Goal: Communication & Community: Share content

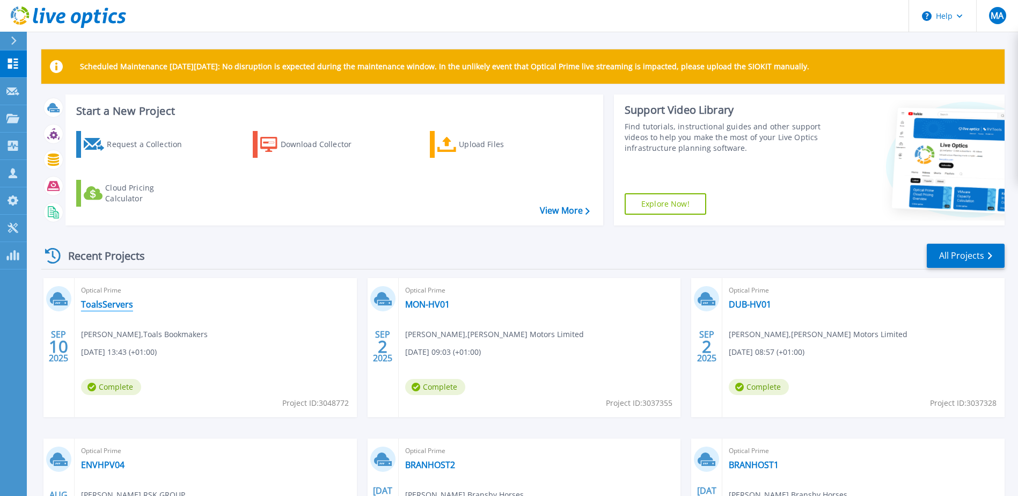
click at [96, 306] on link "ToalsServers" at bounding box center [107, 304] width 52 height 11
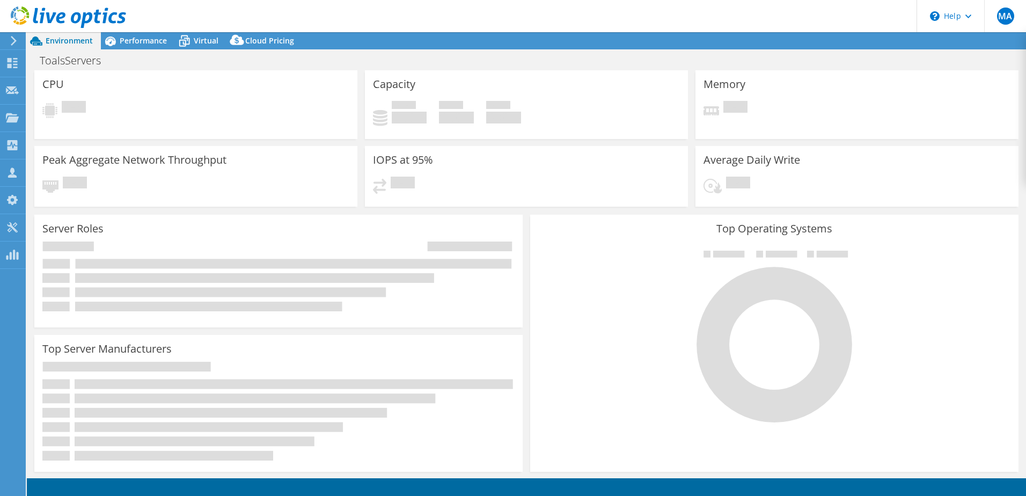
select select "USD"
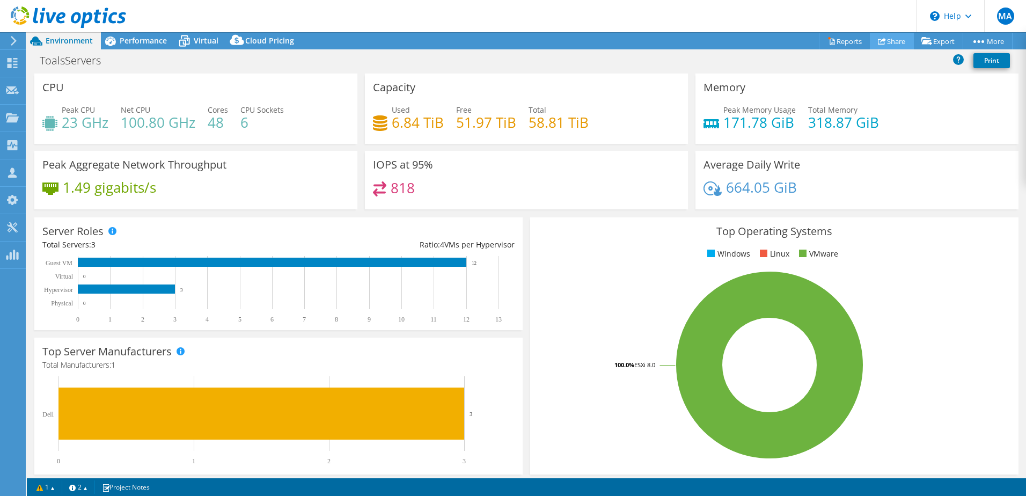
click at [888, 41] on link "Share" at bounding box center [892, 41] width 44 height 17
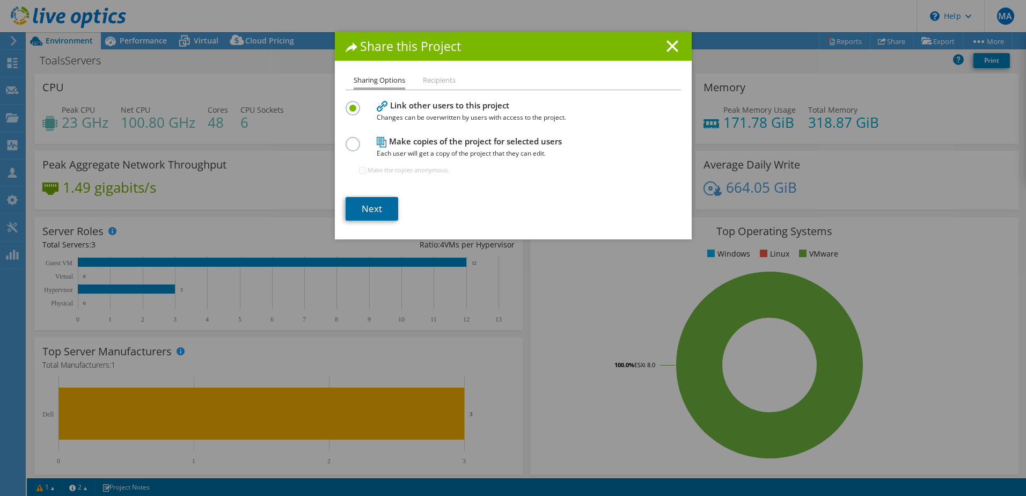
click at [362, 199] on link "Next" at bounding box center [372, 209] width 53 height 24
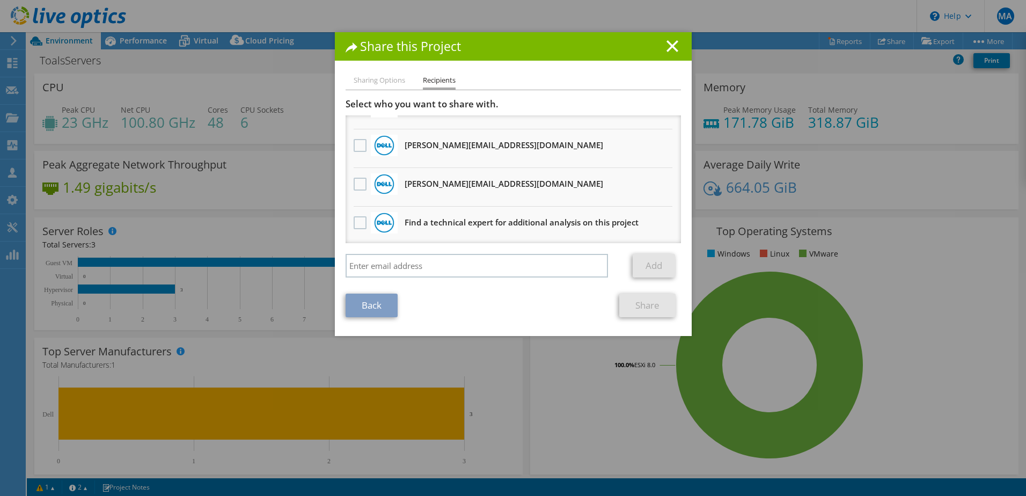
scroll to position [65, 0]
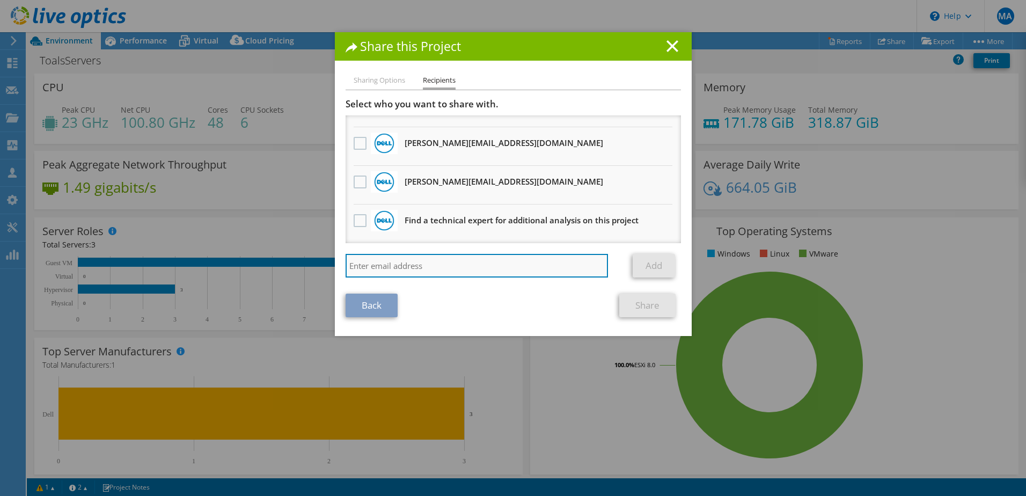
click at [384, 262] on input "search" at bounding box center [477, 266] width 263 height 24
type input "greg.heath@advania.co.uk"
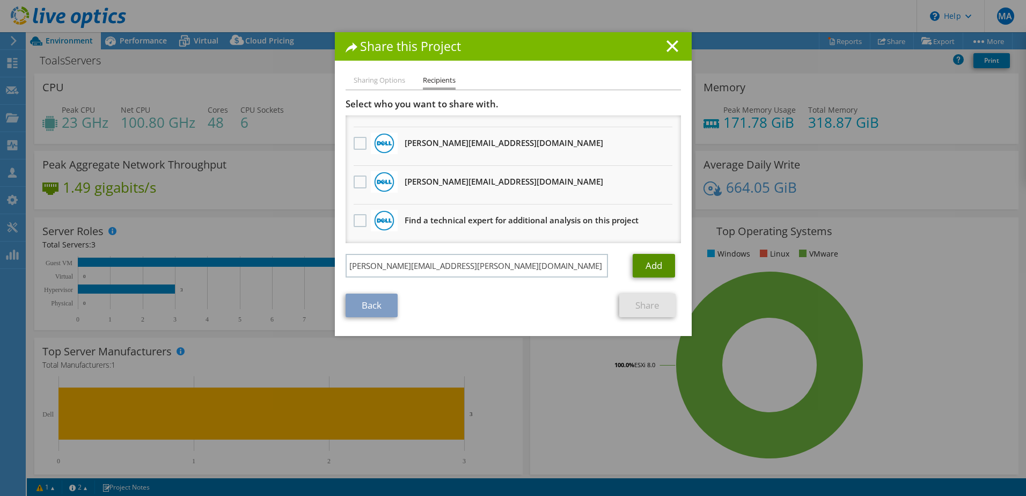
click at [655, 264] on link "Add" at bounding box center [654, 266] width 42 height 24
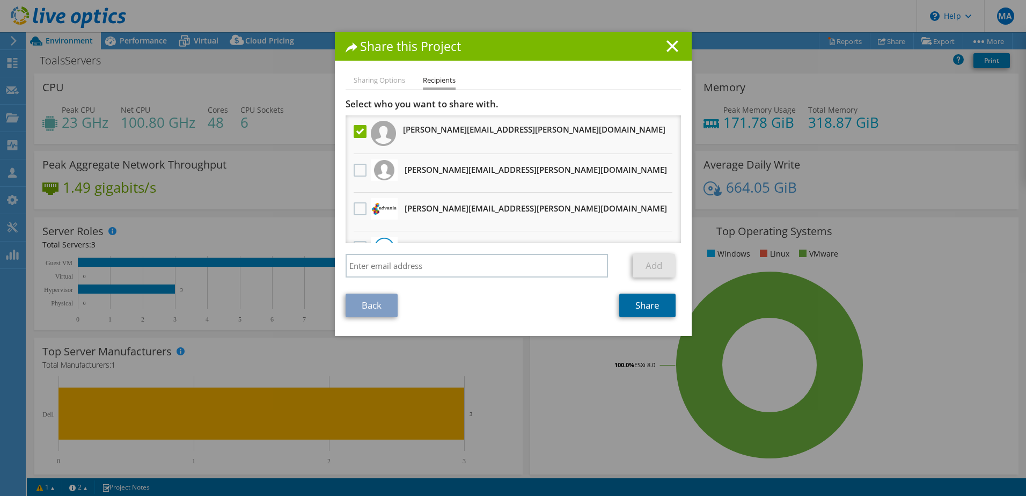
click at [641, 304] on link "Share" at bounding box center [647, 306] width 56 height 24
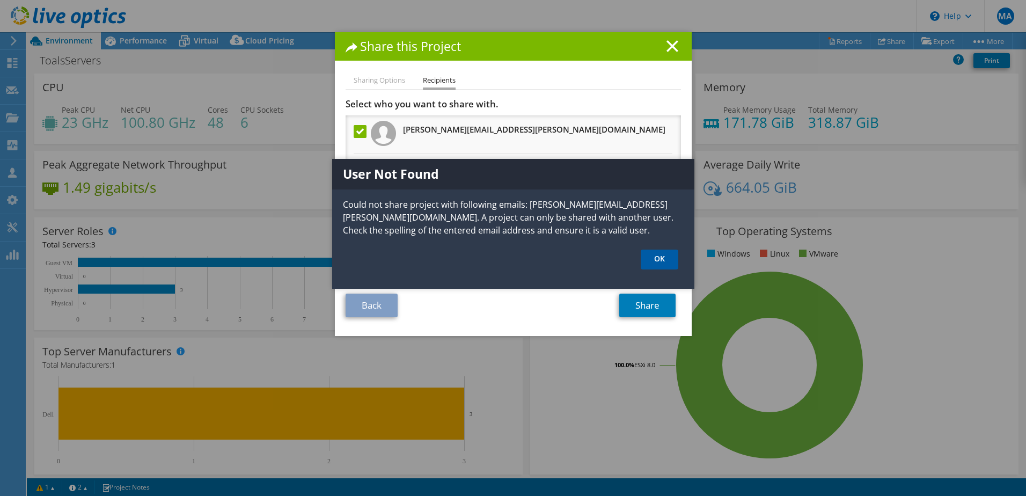
click at [662, 260] on link "OK" at bounding box center [660, 260] width 38 height 20
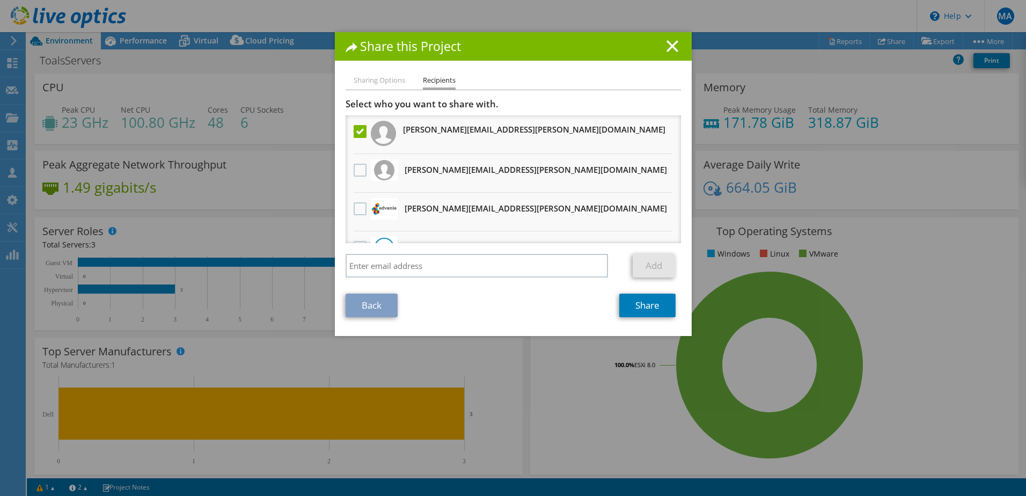
click at [354, 131] on label at bounding box center [362, 131] width 16 height 13
click at [0, 0] on input "checkbox" at bounding box center [0, 0] width 0 height 0
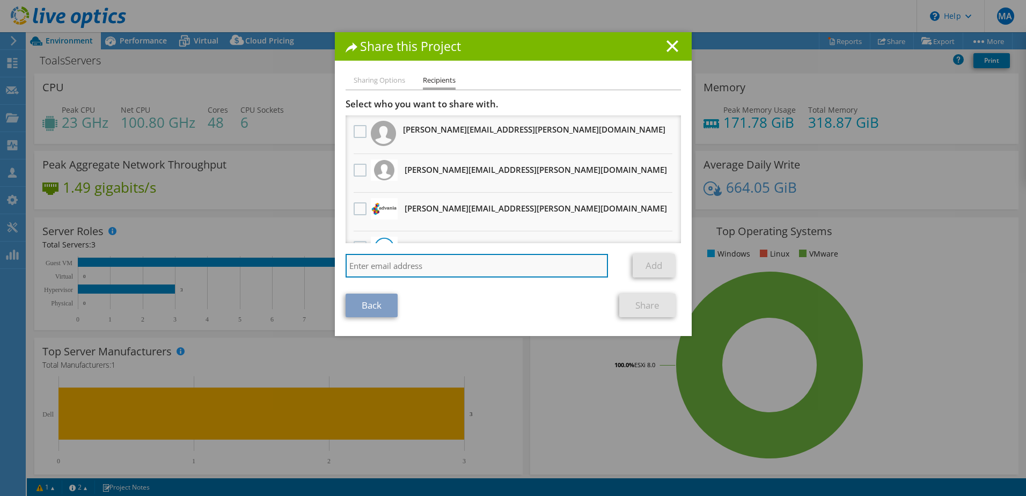
click at [416, 272] on input "search" at bounding box center [477, 266] width 263 height 24
type input "greg.heath@ccsmedia.com"
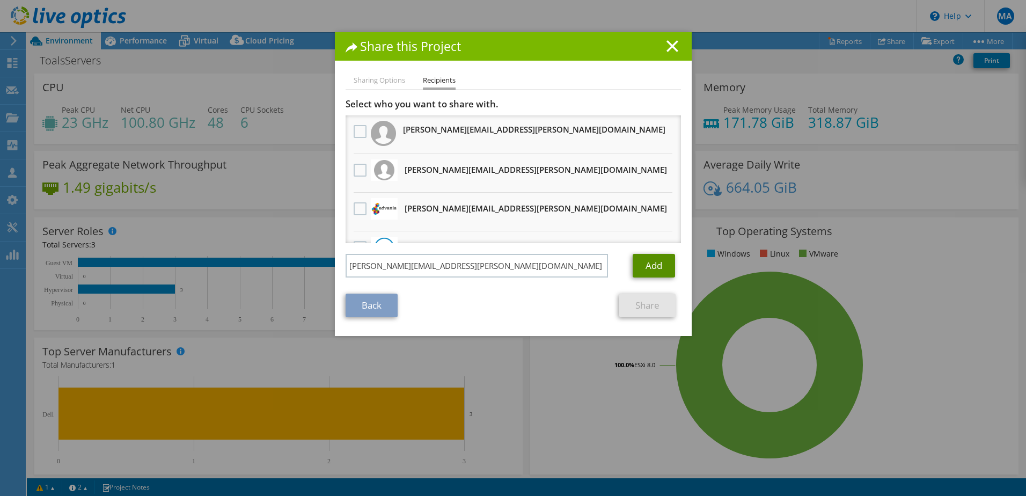
click at [660, 271] on link "Add" at bounding box center [654, 266] width 42 height 24
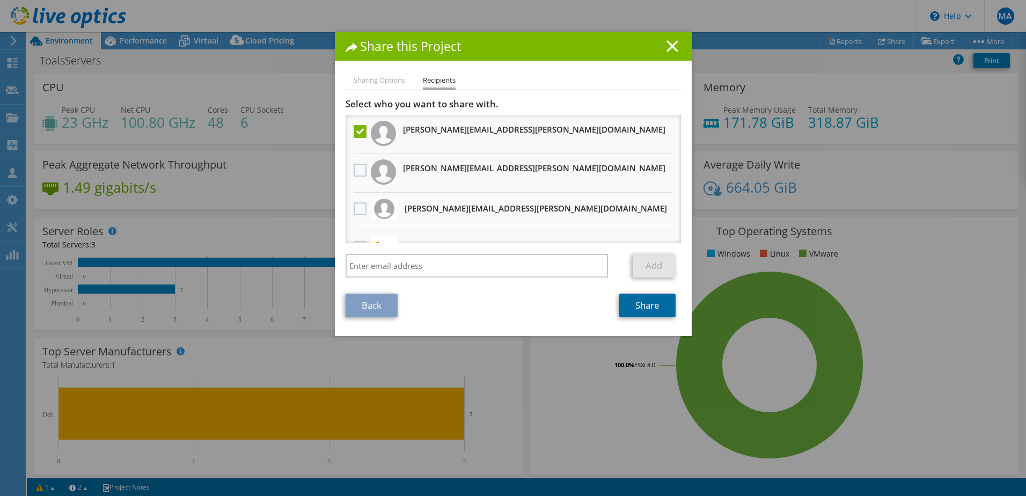
click at [653, 304] on link "Share" at bounding box center [647, 306] width 56 height 24
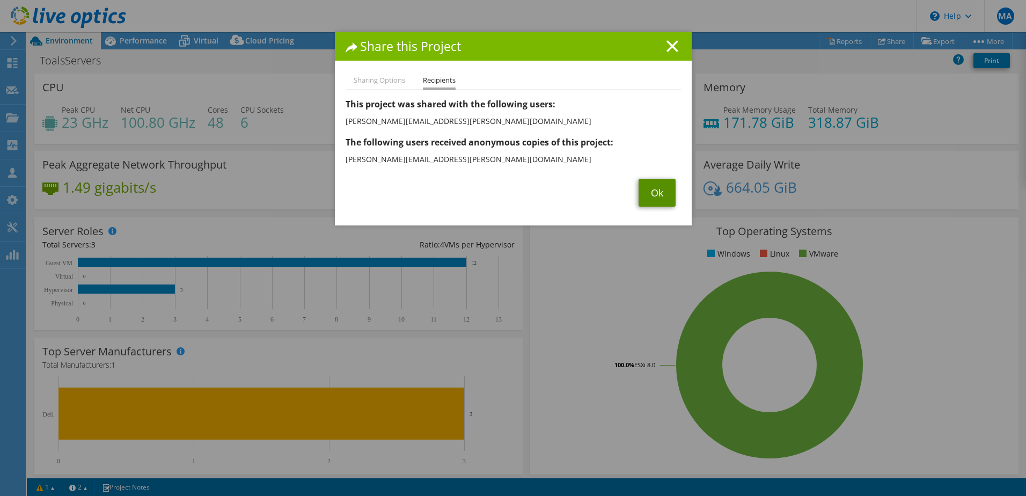
click at [661, 191] on link "Ok" at bounding box center [657, 193] width 37 height 28
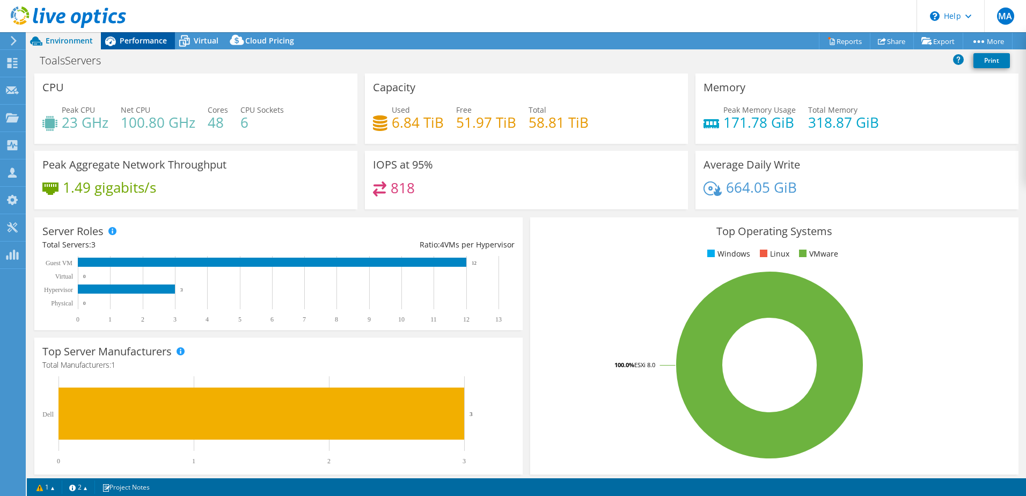
click at [129, 41] on span "Performance" at bounding box center [143, 40] width 47 height 10
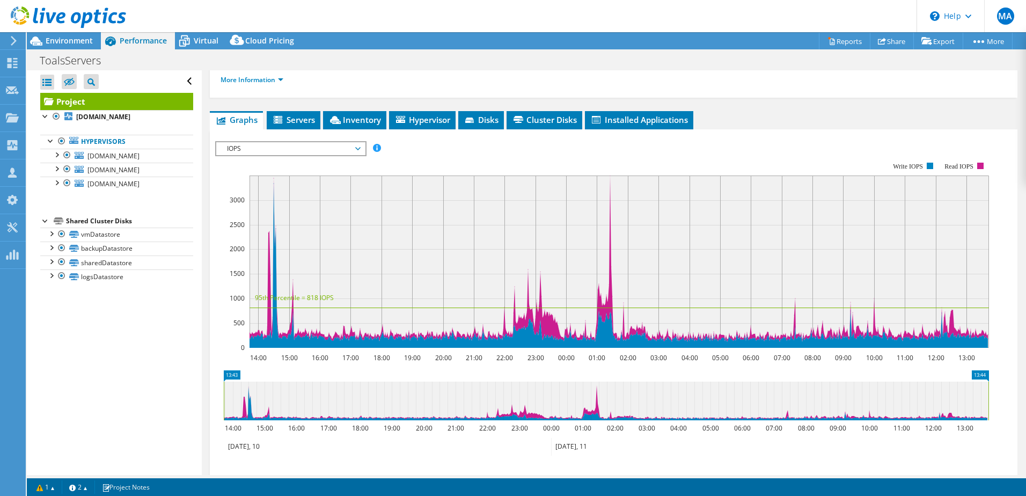
scroll to position [150, 0]
click at [299, 123] on span "Servers" at bounding box center [293, 120] width 43 height 11
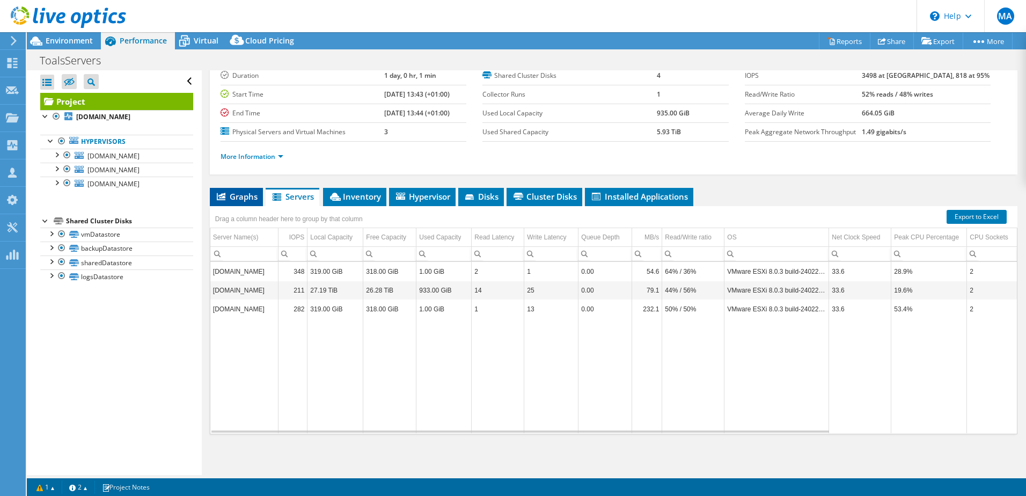
click at [241, 194] on span "Graphs" at bounding box center [236, 196] width 42 height 11
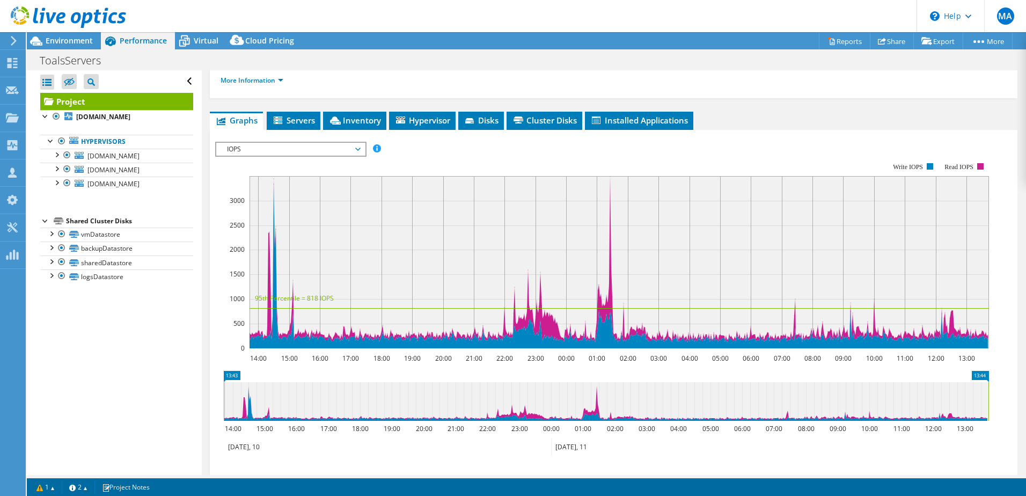
click at [288, 151] on span "IOPS" at bounding box center [291, 149] width 138 height 13
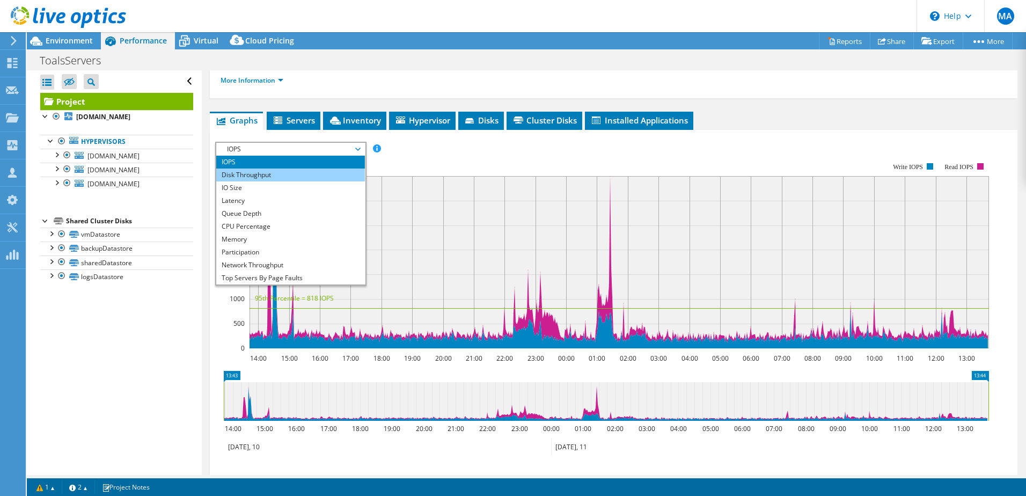
click at [260, 177] on li "Disk Throughput" at bounding box center [290, 175] width 149 height 13
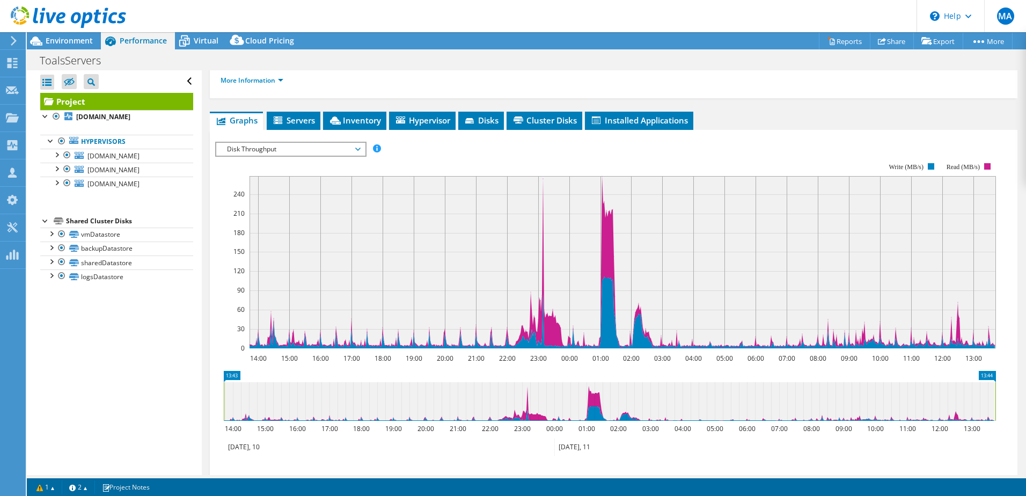
click at [288, 152] on span "Disk Throughput" at bounding box center [291, 149] width 138 height 13
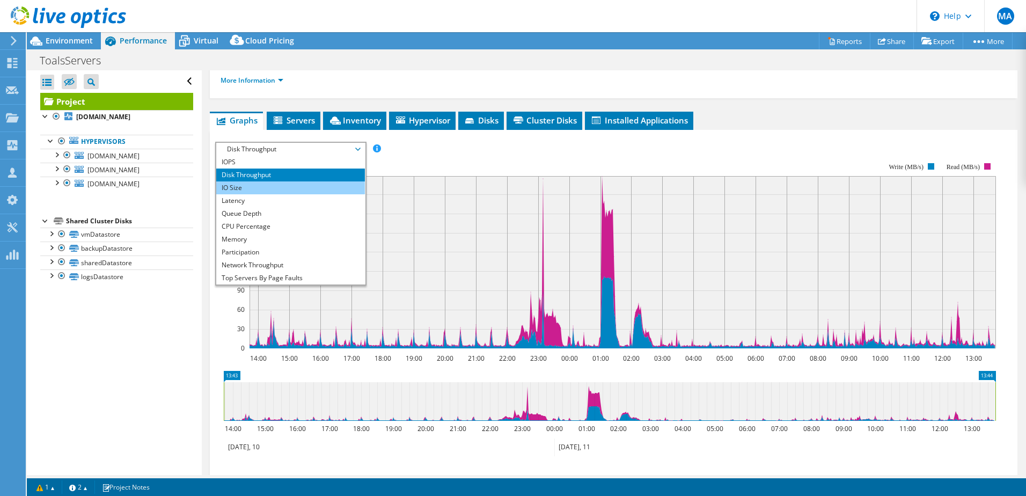
click at [253, 188] on li "IO Size" at bounding box center [290, 187] width 149 height 13
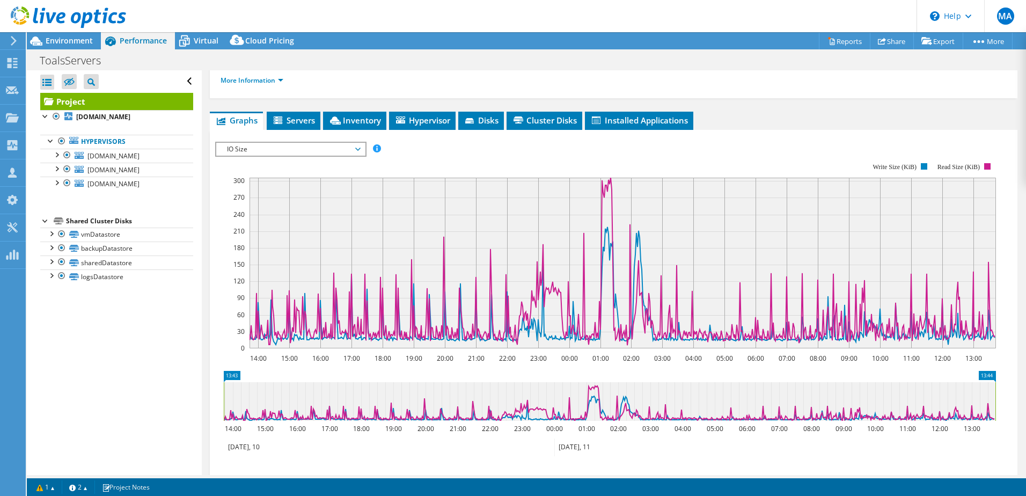
click at [268, 147] on span "IO Size" at bounding box center [291, 149] width 138 height 13
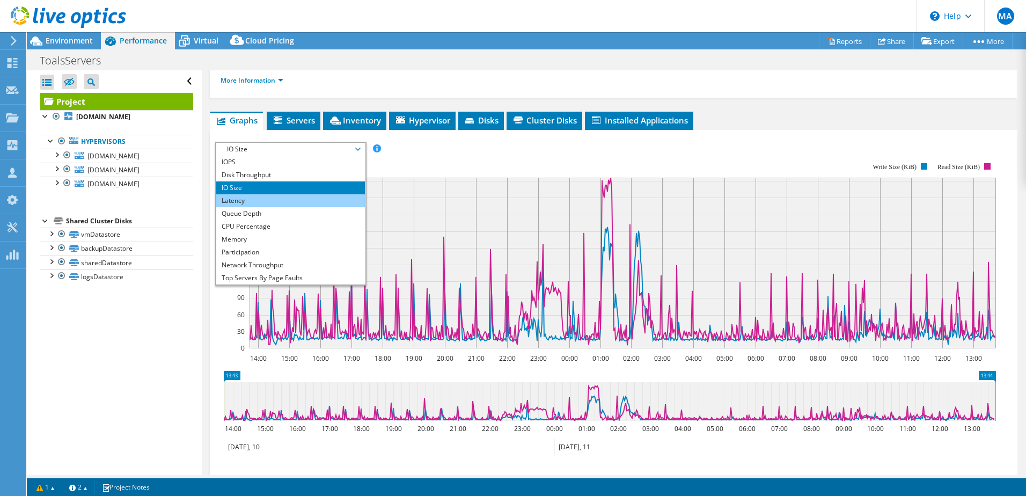
click at [242, 199] on li "Latency" at bounding box center [290, 200] width 149 height 13
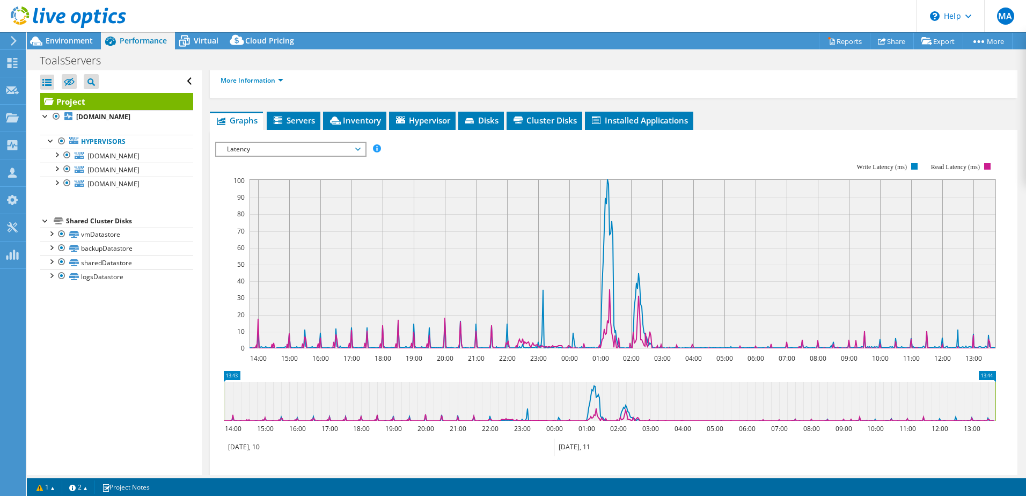
click at [262, 155] on span "Latency" at bounding box center [291, 149] width 138 height 13
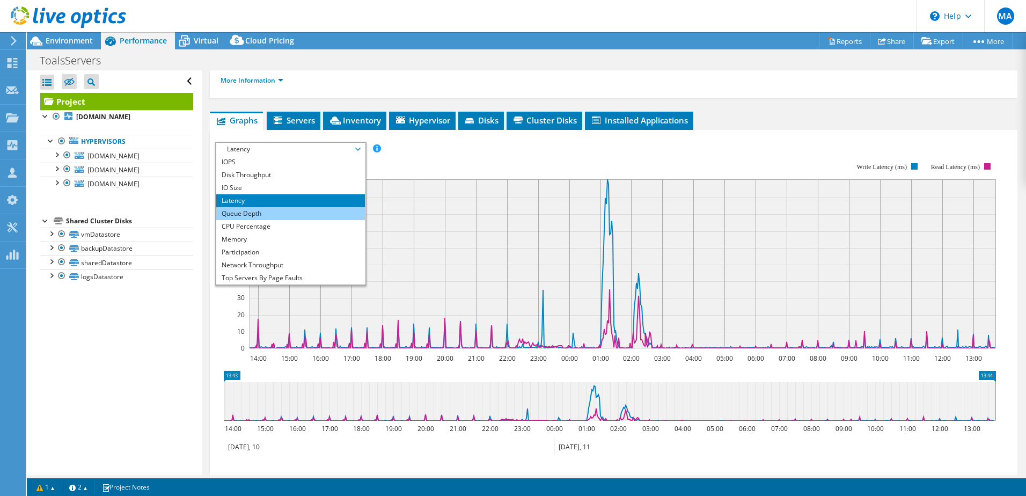
click at [250, 211] on li "Queue Depth" at bounding box center [290, 213] width 149 height 13
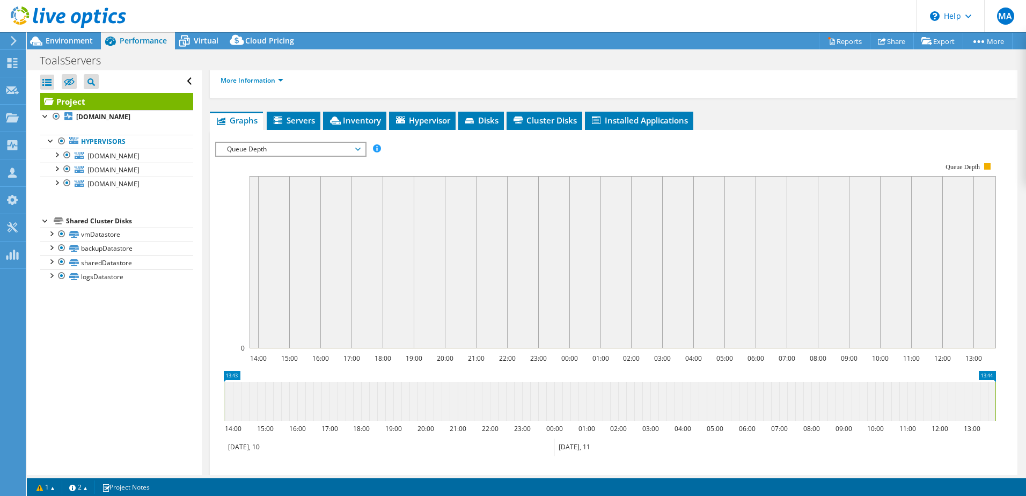
click at [272, 150] on span "Queue Depth" at bounding box center [291, 149] width 138 height 13
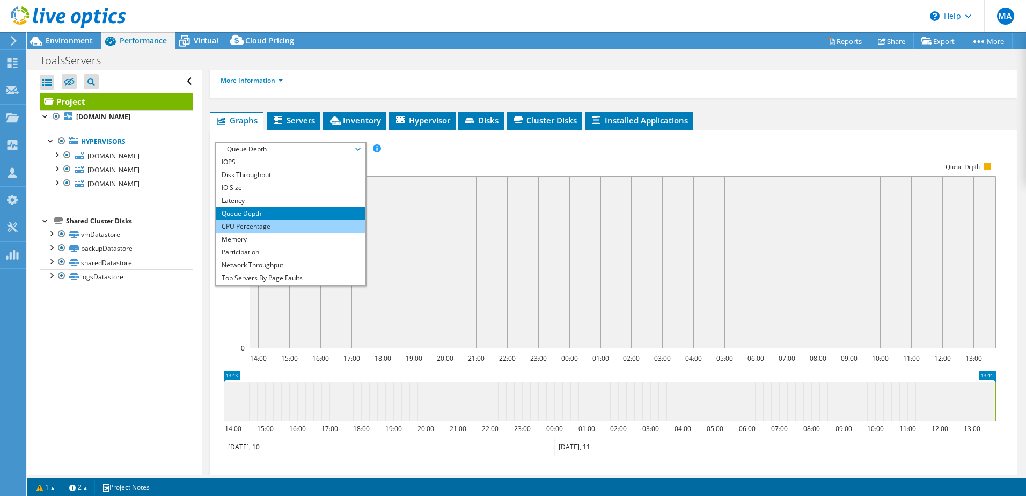
click at [257, 223] on li "CPU Percentage" at bounding box center [290, 226] width 149 height 13
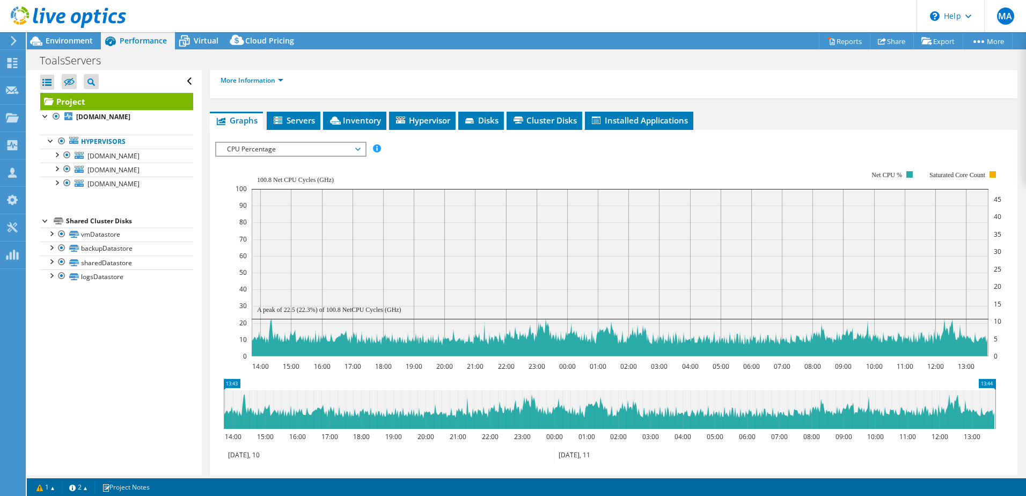
click at [289, 148] on span "CPU Percentage" at bounding box center [291, 149] width 138 height 13
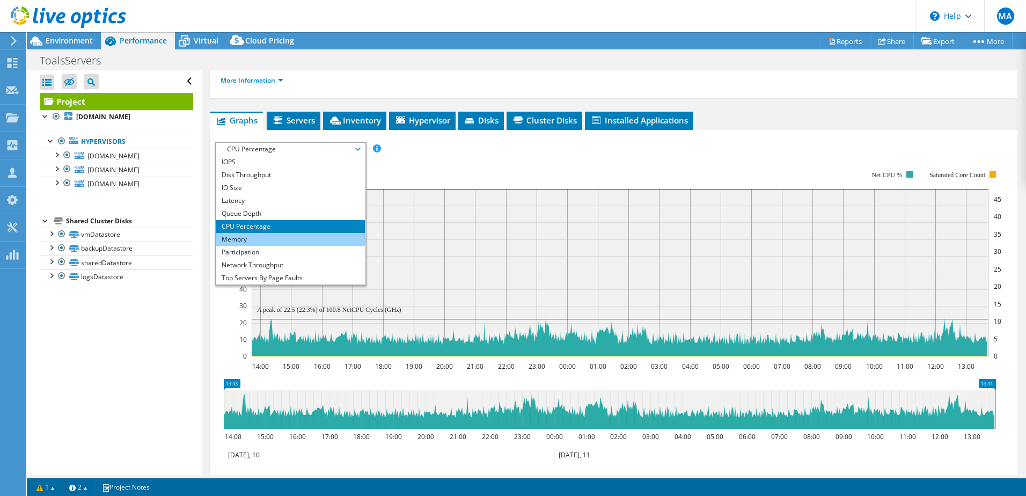
click at [257, 238] on li "Memory" at bounding box center [290, 239] width 149 height 13
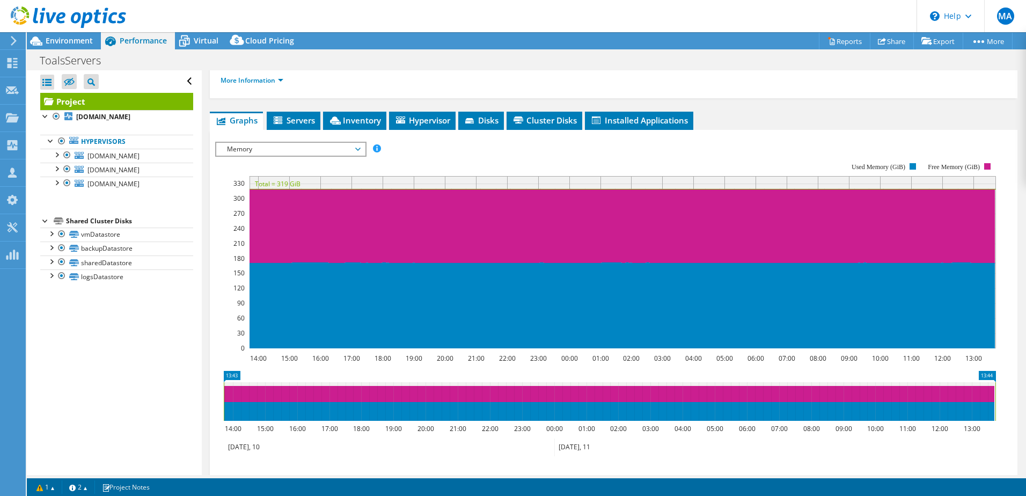
click at [293, 150] on span "Memory" at bounding box center [291, 149] width 138 height 13
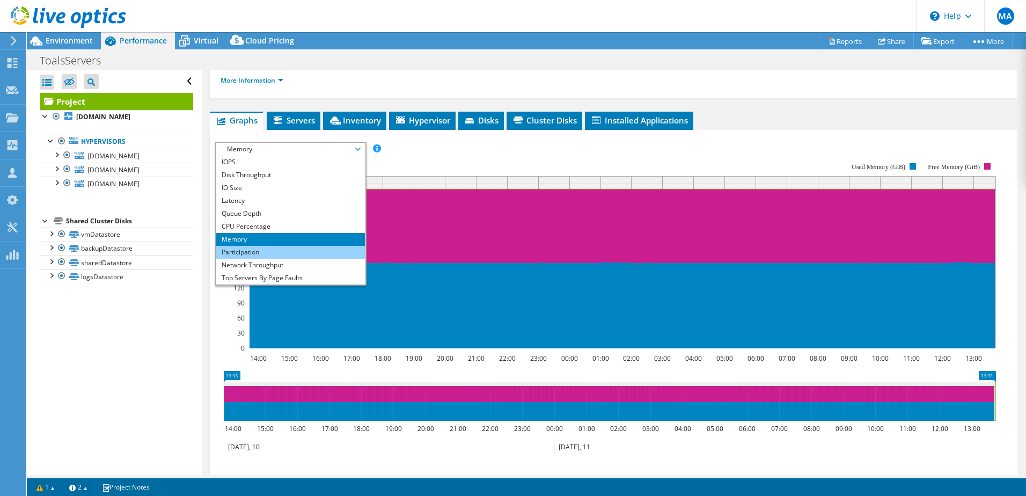
click at [256, 253] on li "Participation" at bounding box center [290, 252] width 149 height 13
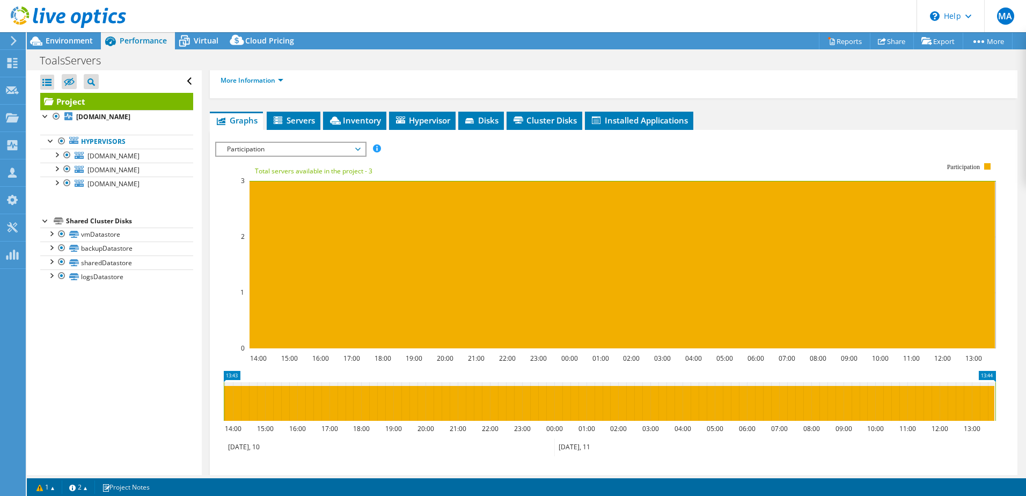
click at [306, 155] on span "Participation" at bounding box center [291, 149] width 138 height 13
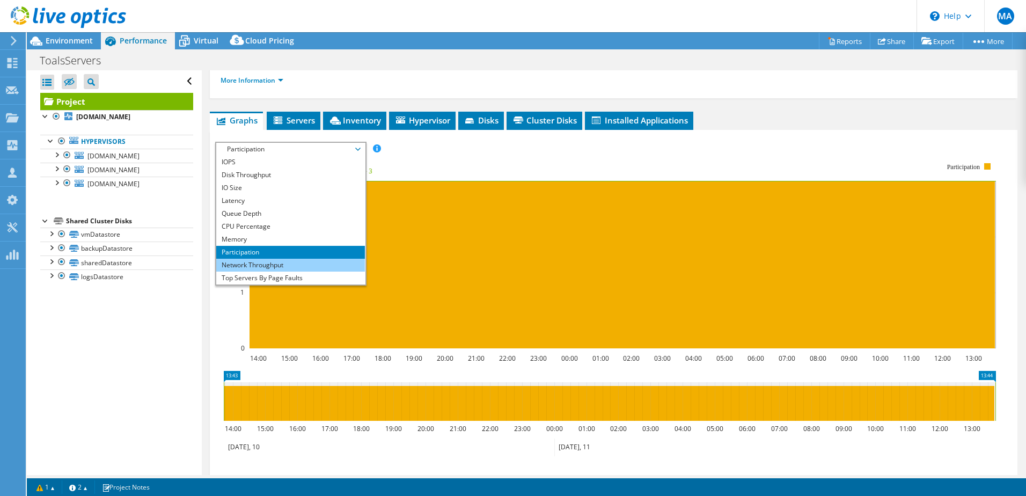
click at [239, 268] on li "Network Throughput" at bounding box center [290, 265] width 149 height 13
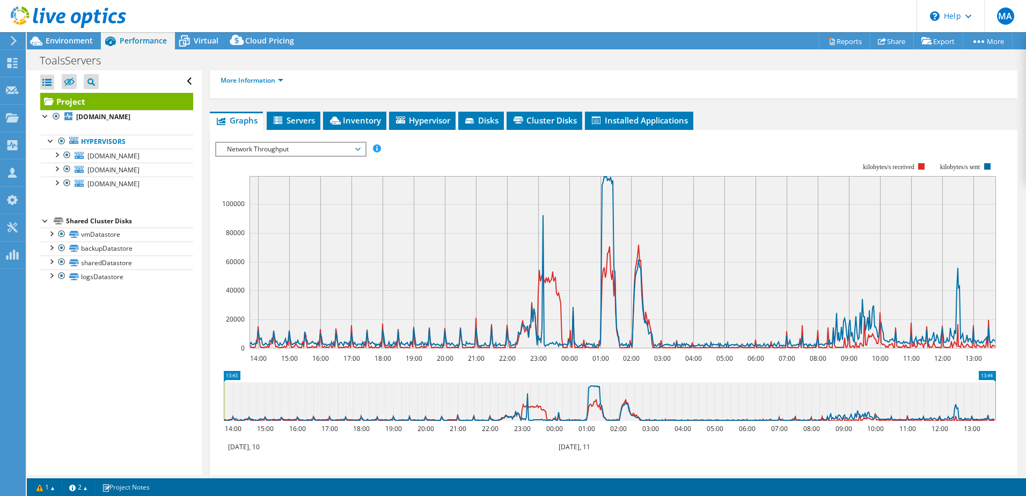
click at [311, 152] on span "Network Throughput" at bounding box center [291, 149] width 138 height 13
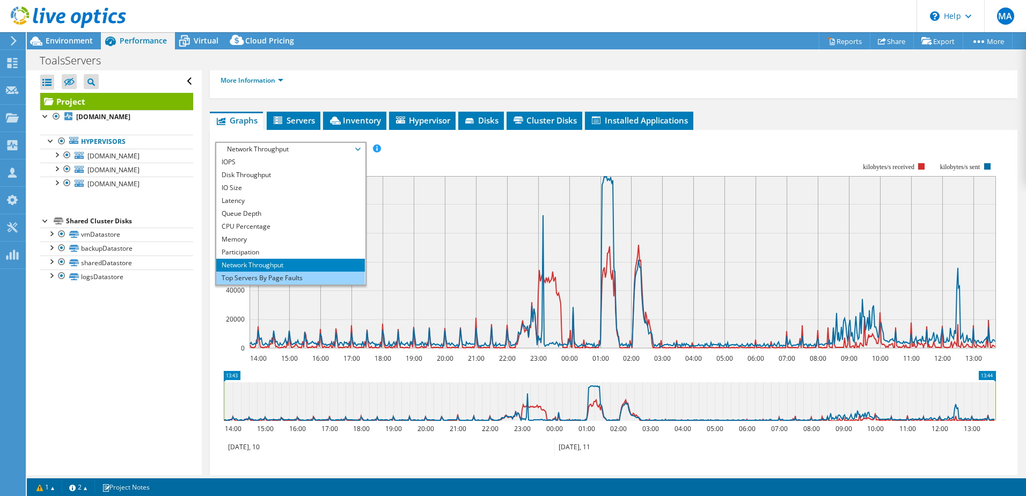
click at [253, 274] on li "Top Servers By Page Faults" at bounding box center [290, 278] width 149 height 13
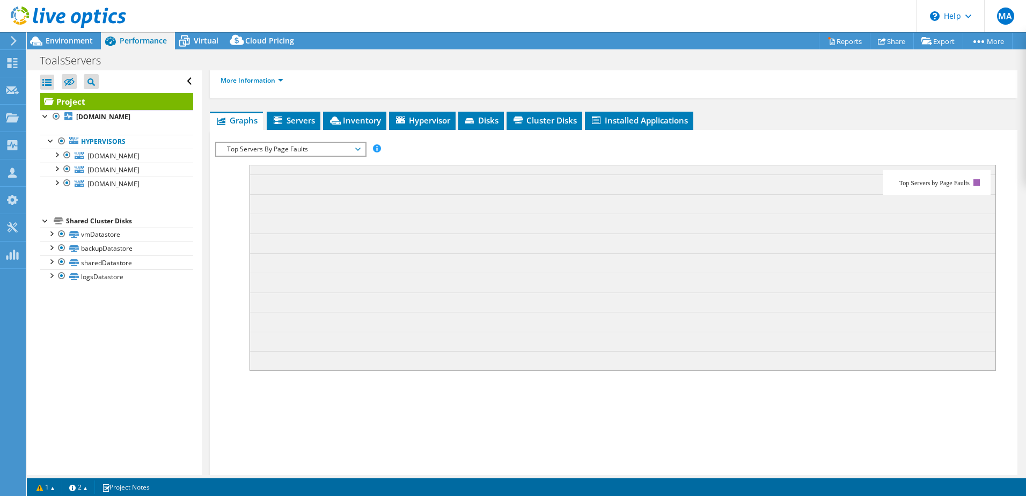
click at [340, 148] on span "Top Servers By Page Faults" at bounding box center [291, 149] width 138 height 13
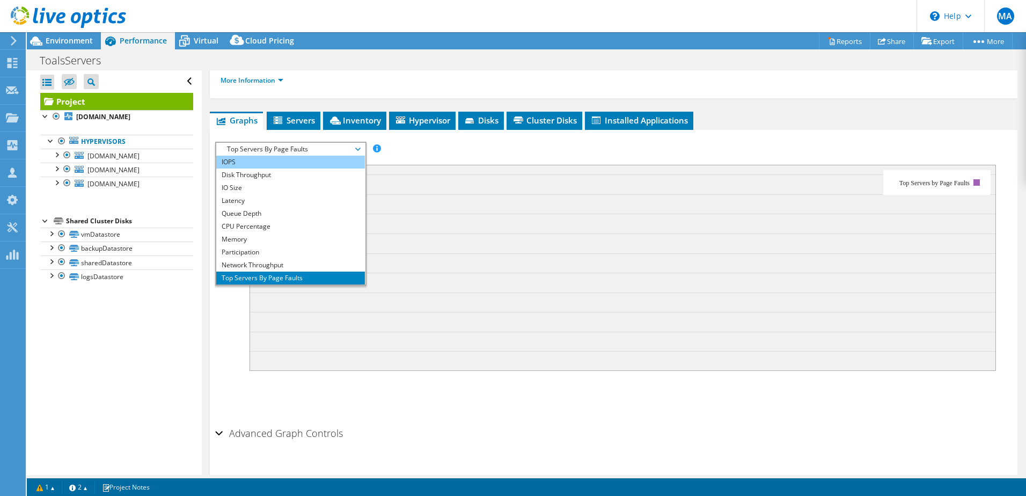
click at [251, 162] on li "IOPS" at bounding box center [290, 162] width 149 height 13
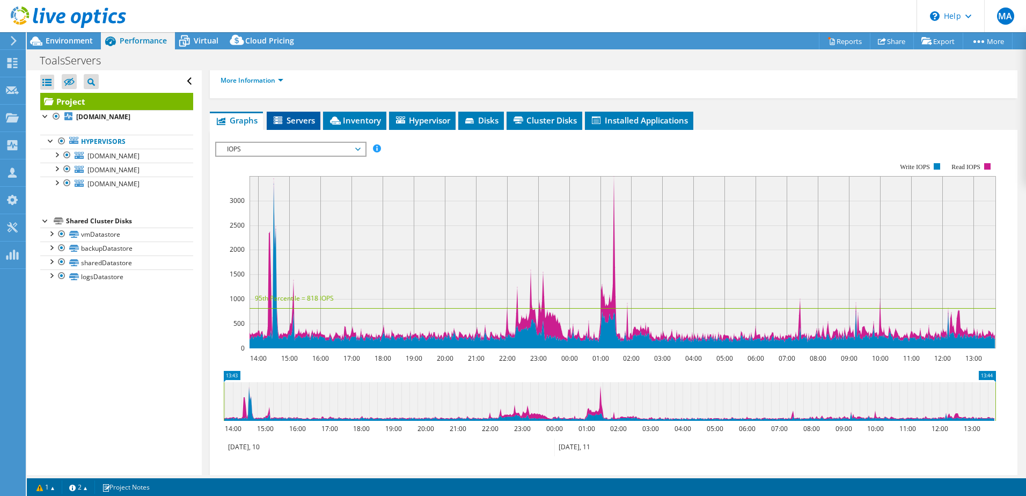
click at [300, 122] on span "Servers" at bounding box center [293, 120] width 43 height 11
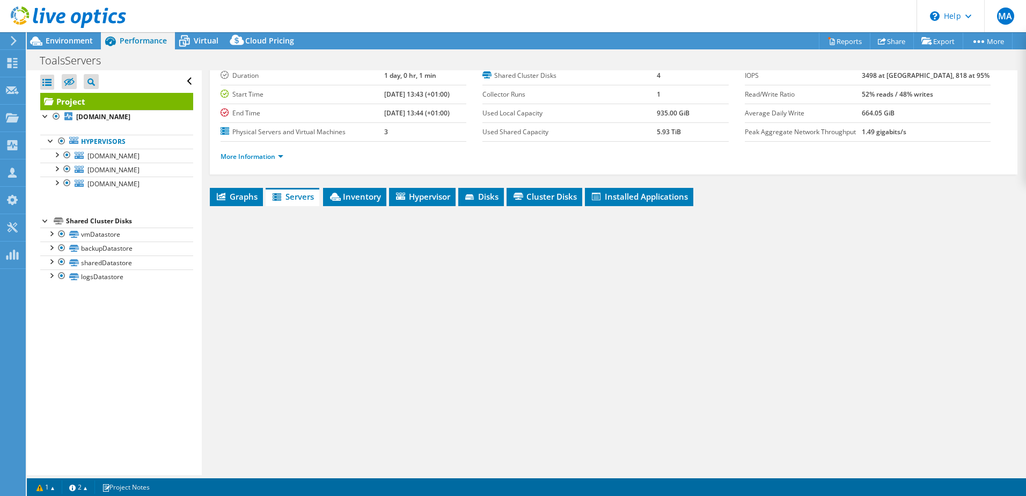
scroll to position [74, 0]
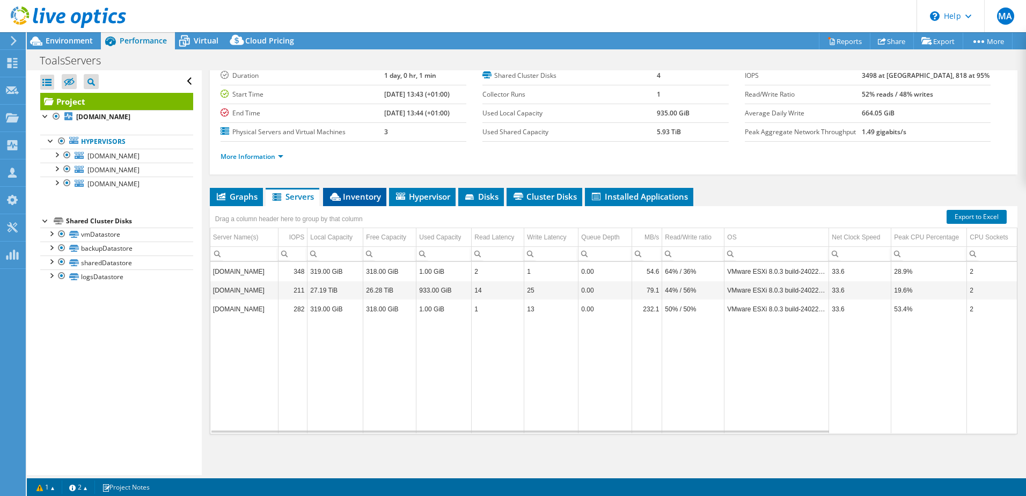
click at [360, 193] on span "Inventory" at bounding box center [354, 196] width 53 height 11
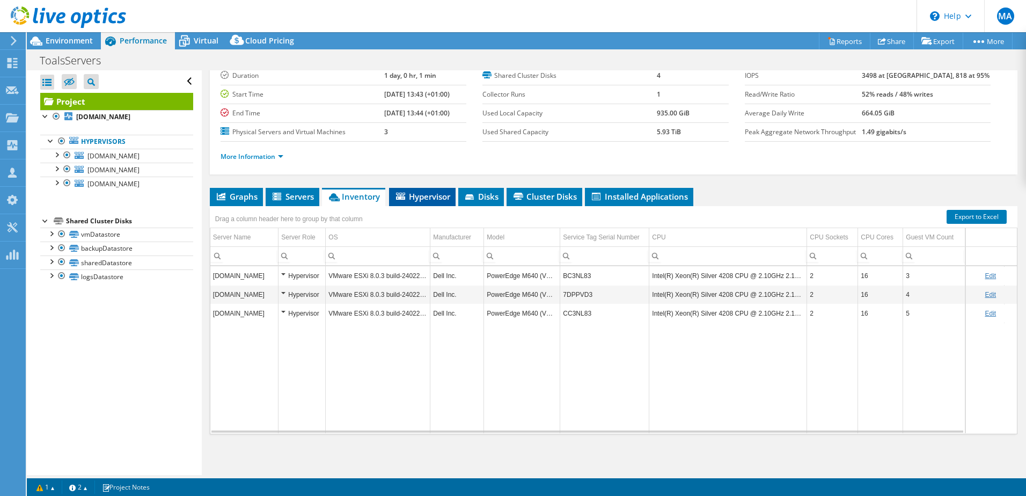
click at [419, 196] on span "Hypervisor" at bounding box center [423, 196] width 56 height 11
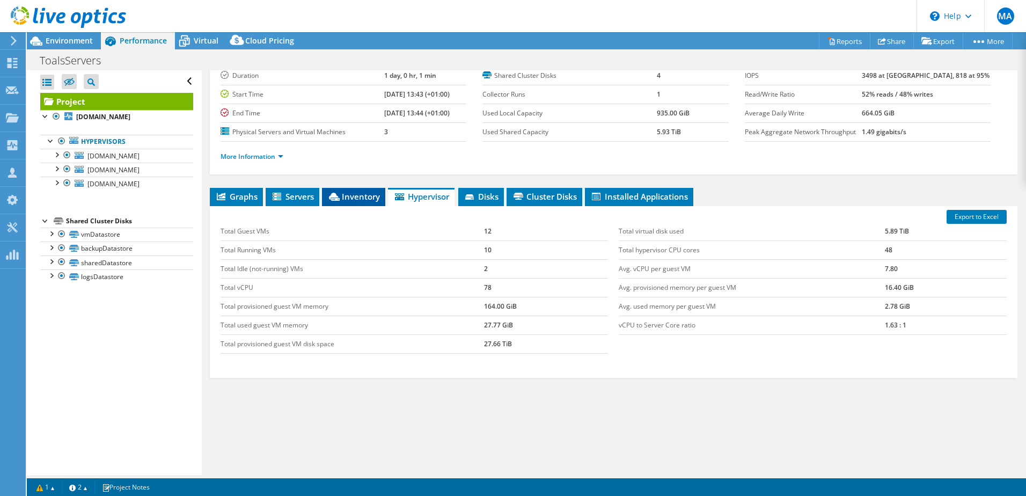
click at [352, 193] on span "Inventory" at bounding box center [353, 196] width 53 height 11
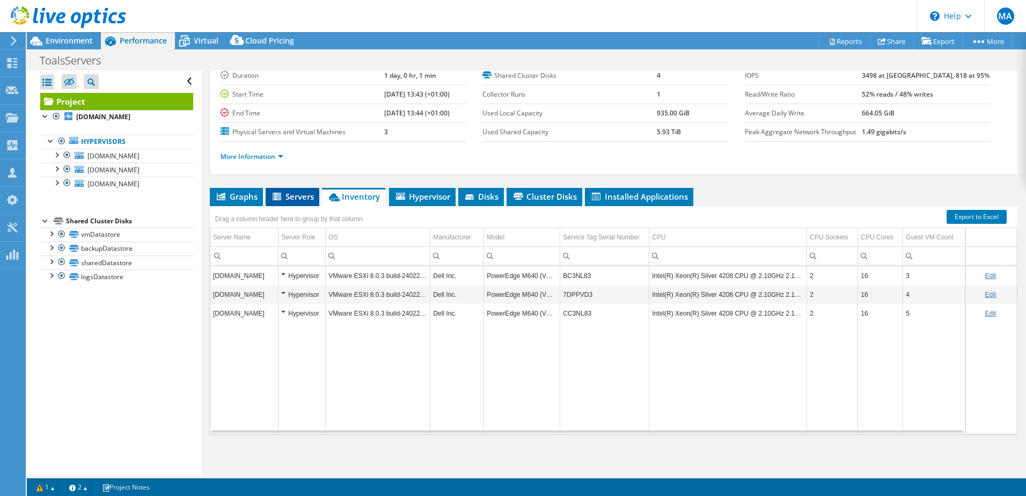
click at [290, 199] on span "Servers" at bounding box center [292, 196] width 43 height 11
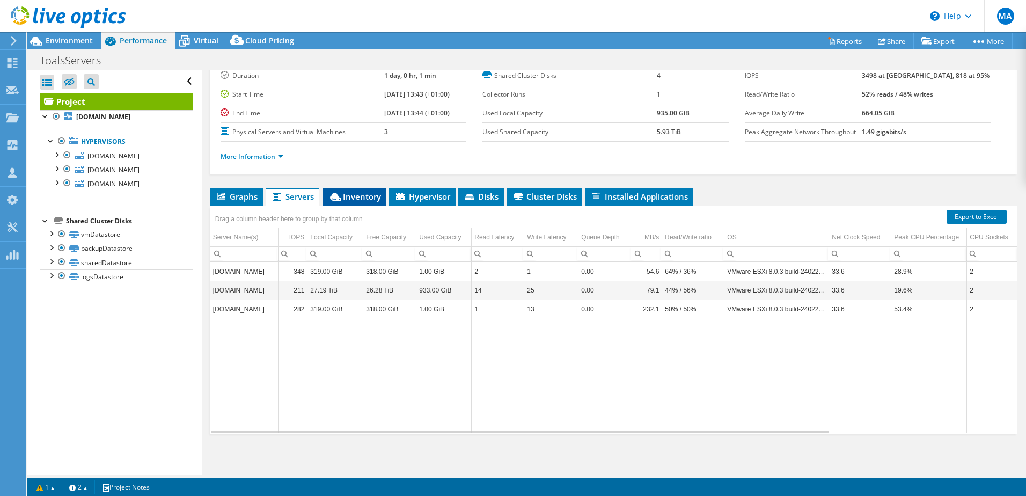
click at [345, 195] on span "Inventory" at bounding box center [354, 196] width 53 height 11
